Goal: Information Seeking & Learning: Find contact information

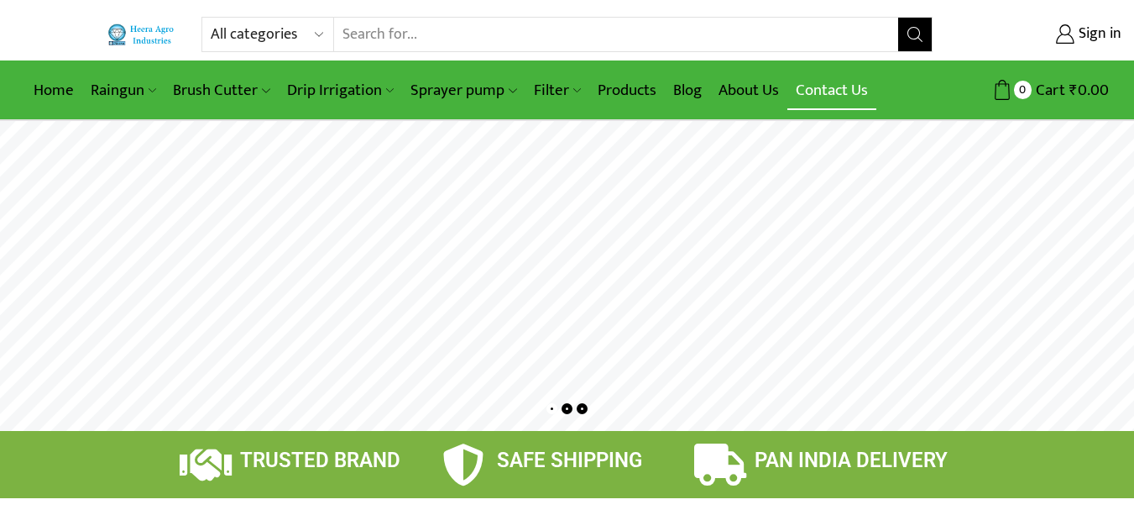
click at [834, 83] on link "Contact Us" at bounding box center [832, 90] width 89 height 39
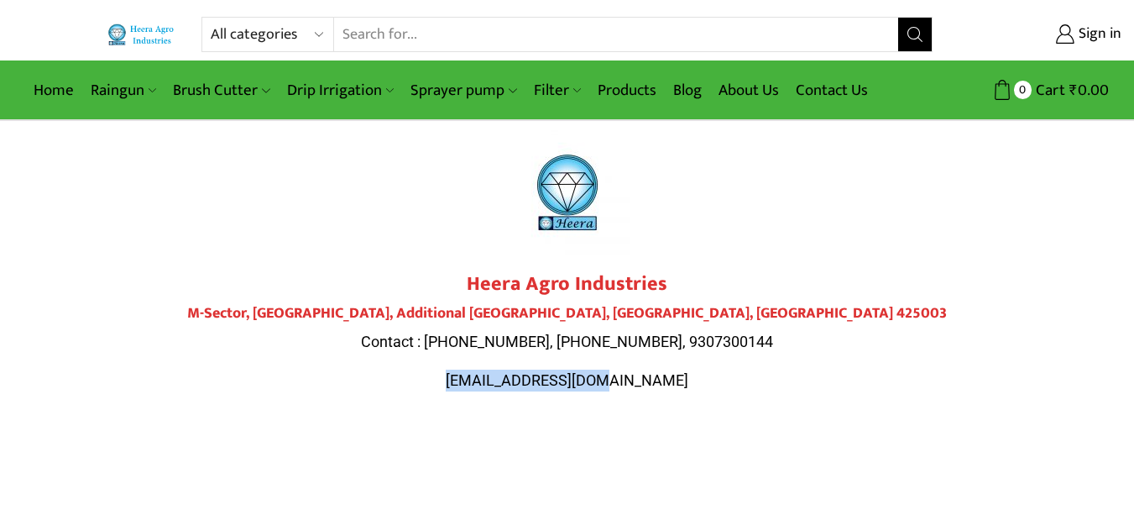
drag, startPoint x: 704, startPoint y: 372, endPoint x: 476, endPoint y: 390, distance: 228.3
click at [476, 390] on p "[EMAIL_ADDRESS][DOMAIN_NAME]" at bounding box center [567, 380] width 940 height 22
